Goal: Information Seeking & Learning: Learn about a topic

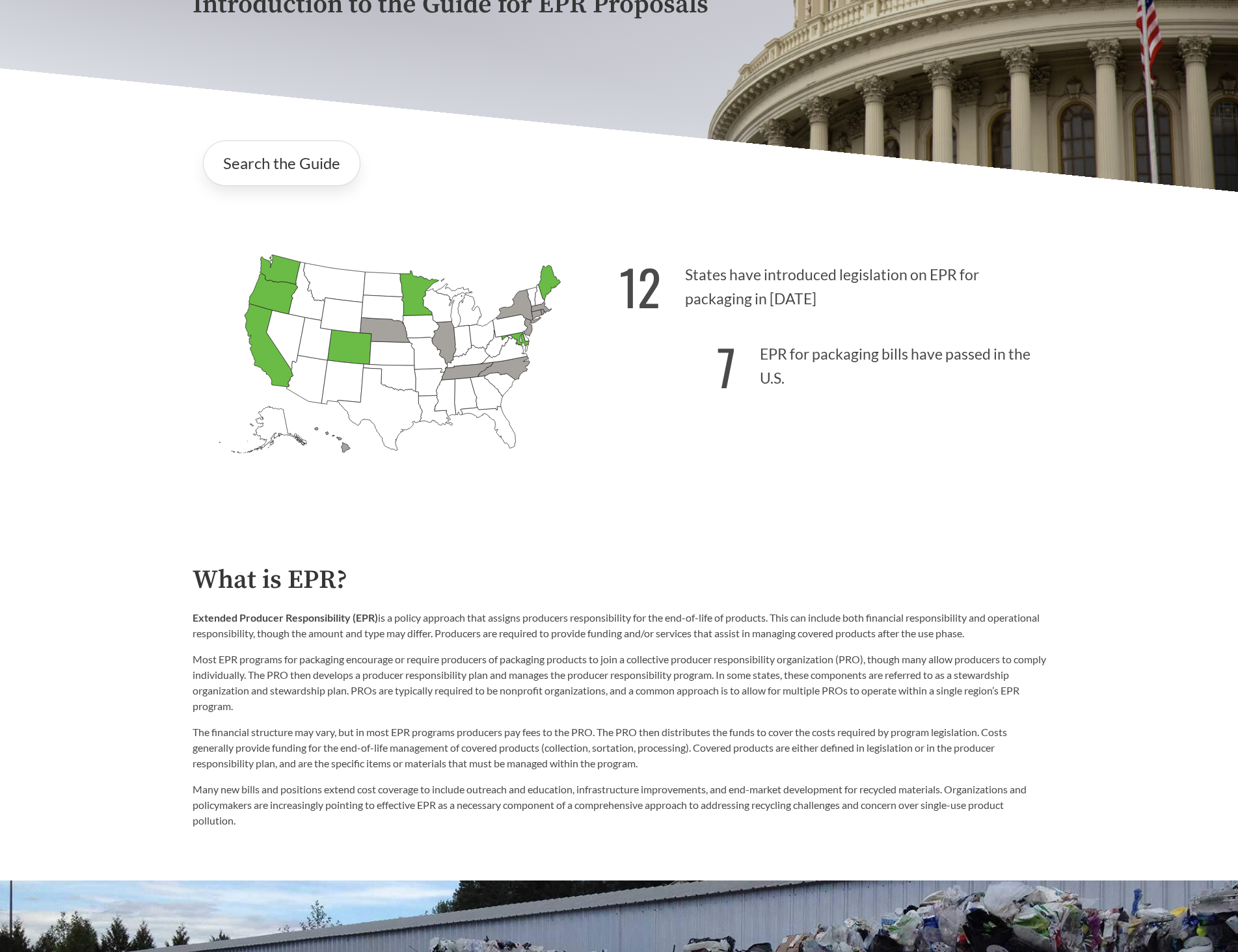
scroll to position [260, 0]
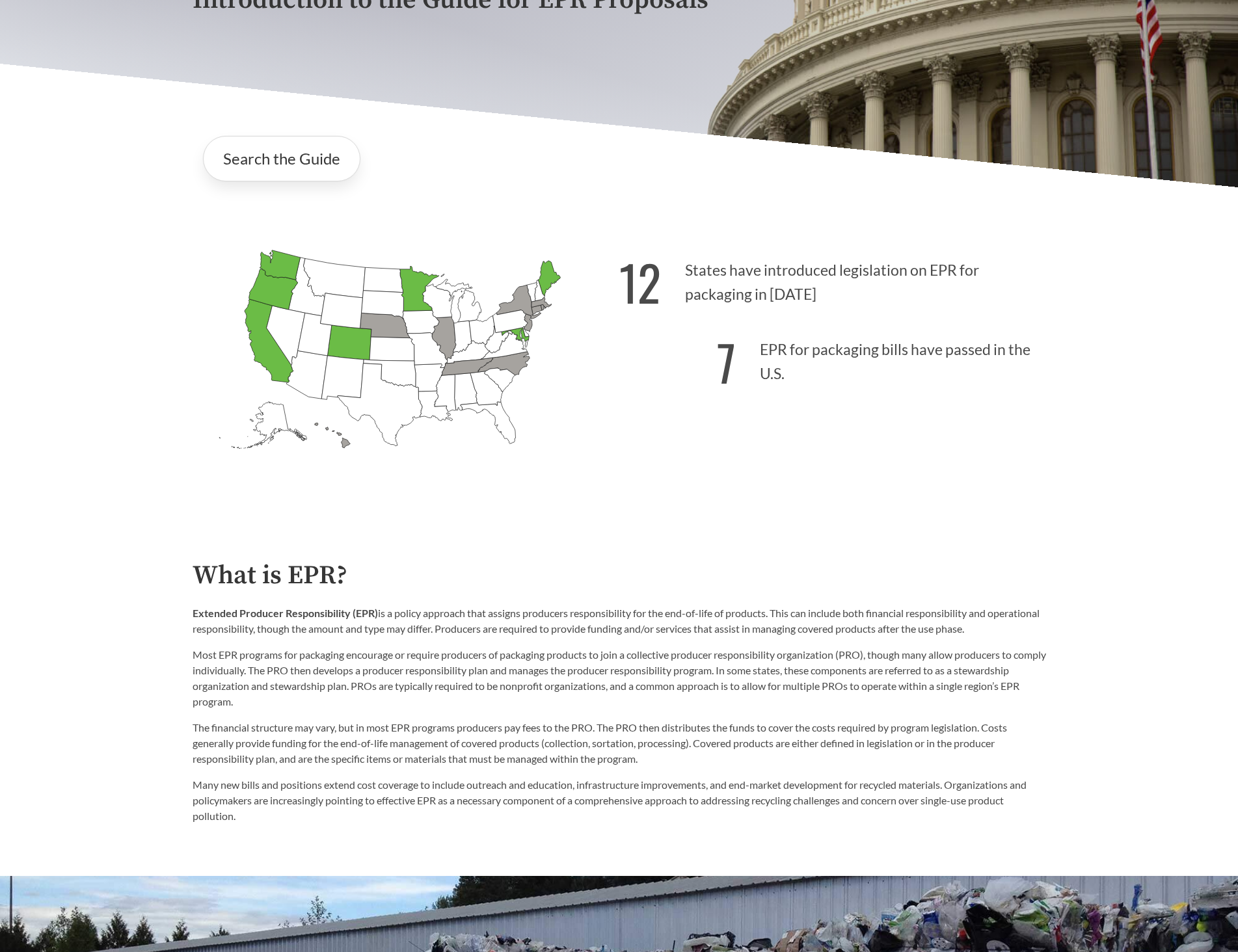
click at [277, 358] on icon "[US_STATE] Passed: 1" at bounding box center [268, 341] width 48 height 83
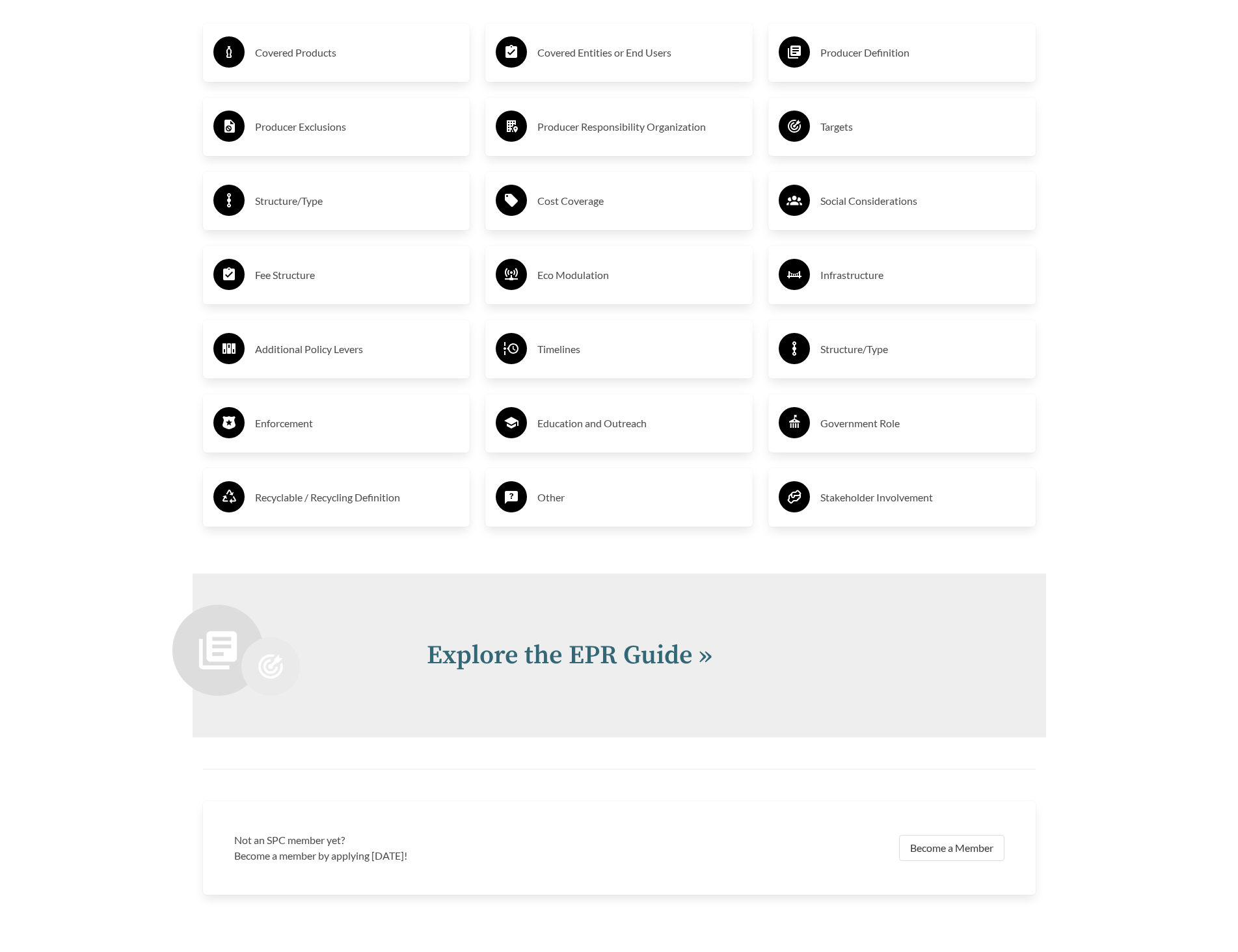
scroll to position [2510, 0]
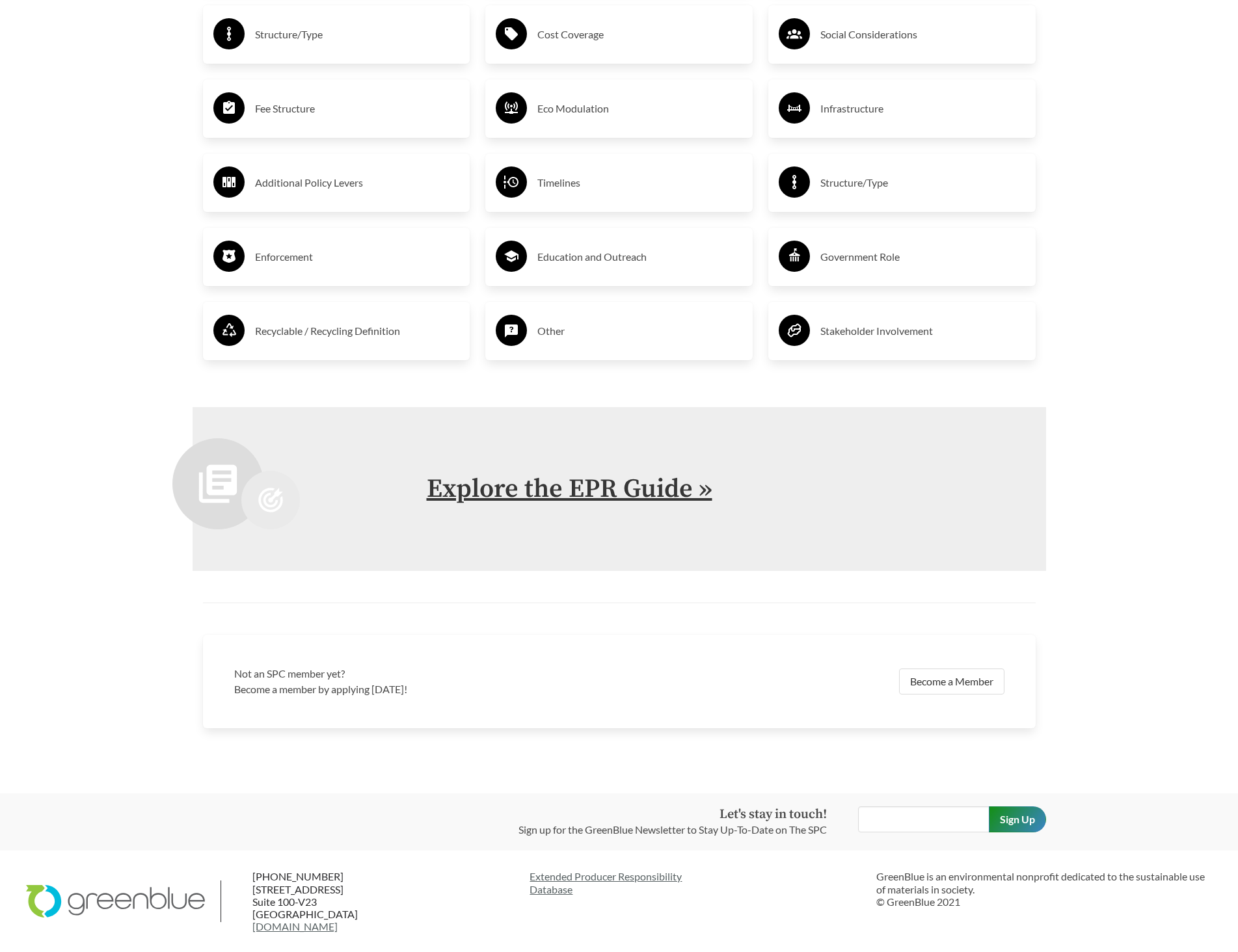
click at [472, 490] on link "Explore the EPR Guide »" at bounding box center [570, 489] width 286 height 33
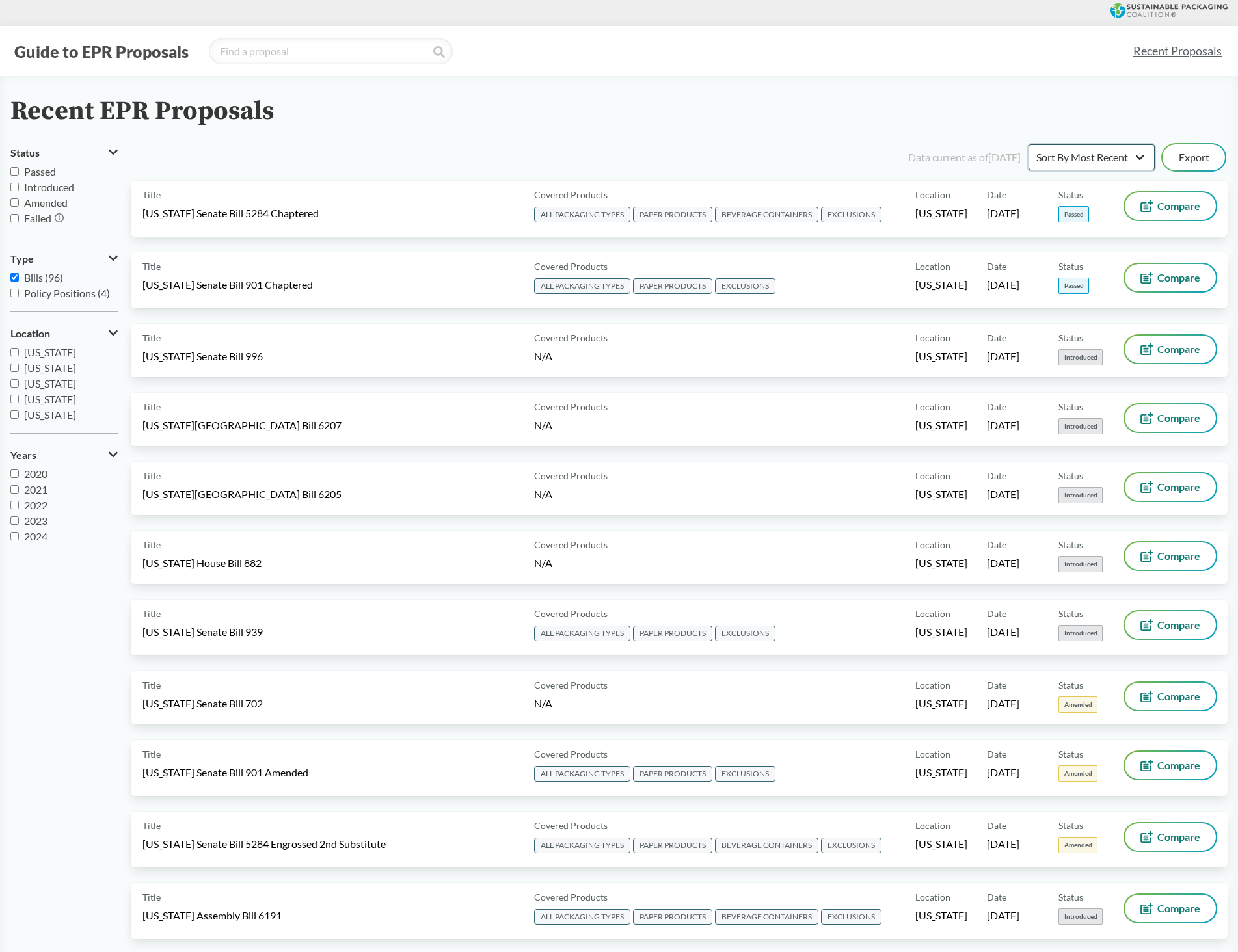
click at [1101, 164] on select "Sort By Most Recent Sort By Status" at bounding box center [1091, 157] width 126 height 26
click at [1101, 155] on select "Sort By Most Recent Sort By Status" at bounding box center [1091, 157] width 126 height 26
select select "Sort By Status"
click at [1028, 144] on select "Sort By Most Recent Sort By Status" at bounding box center [1091, 157] width 126 height 26
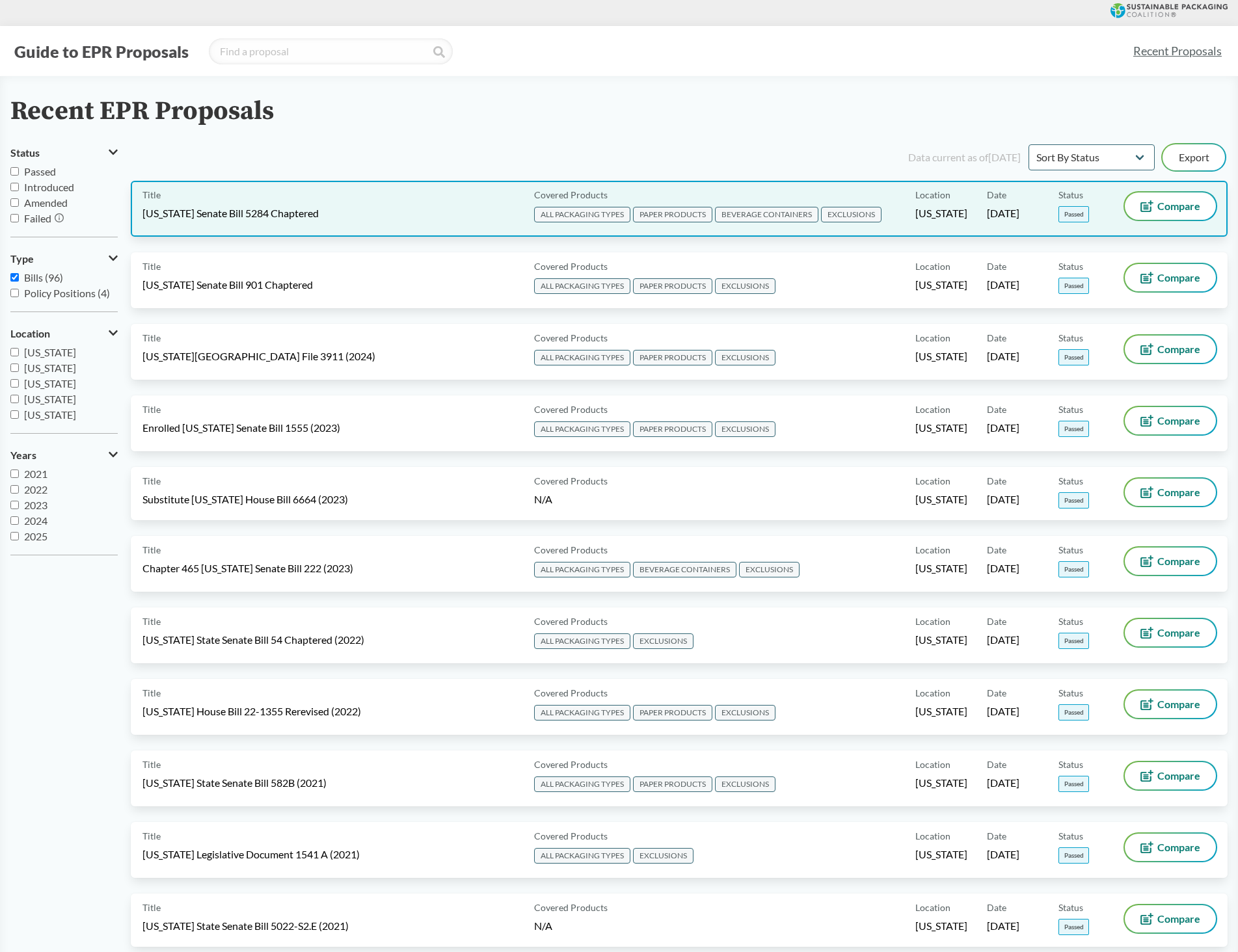
drag, startPoint x: 319, startPoint y: 204, endPoint x: 265, endPoint y: 196, distance: 54.6
click at [265, 195] on div "Title [US_STATE] Senate Bill 5284 Chaptered" at bounding box center [336, 208] width 386 height 33
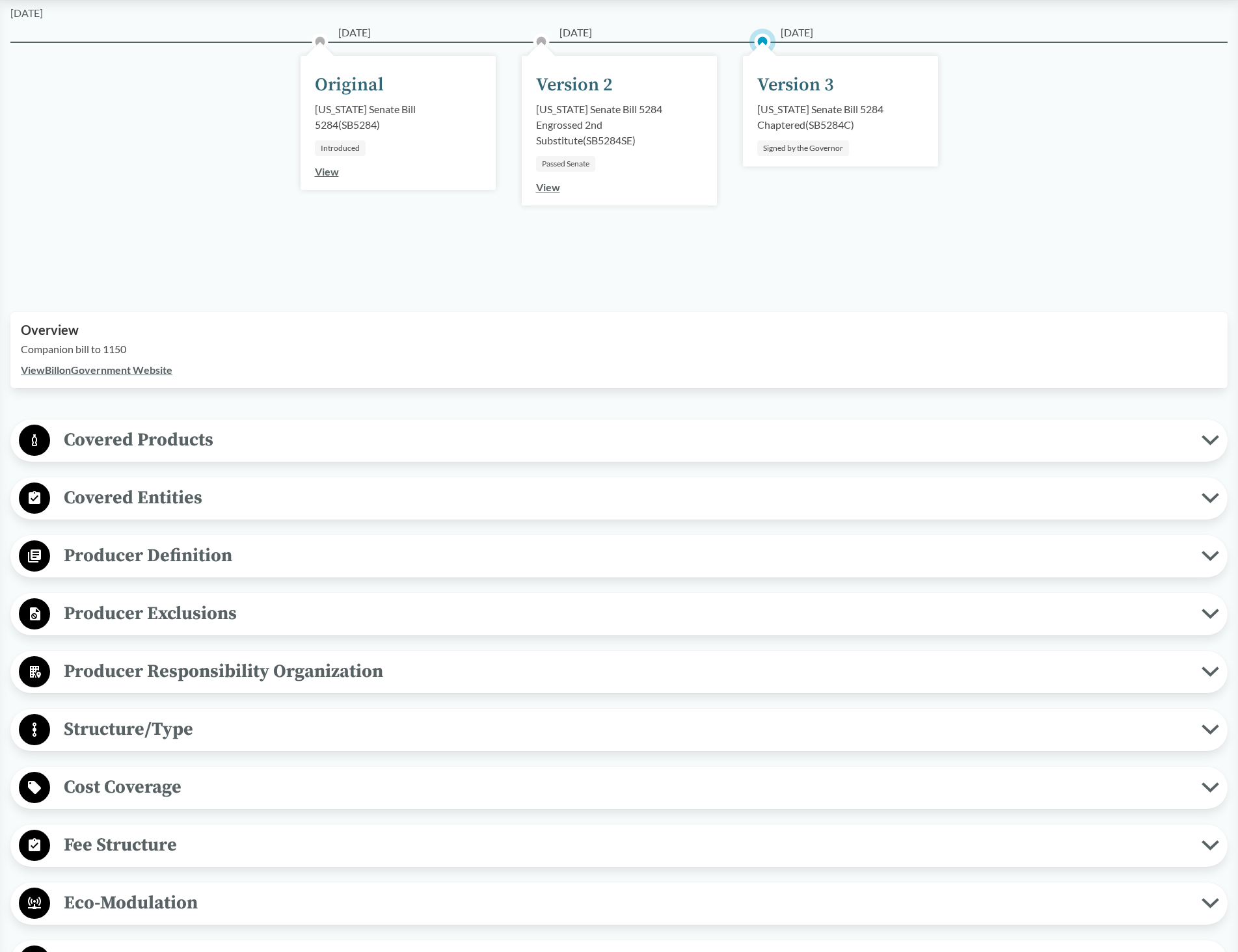
scroll to position [195, 0]
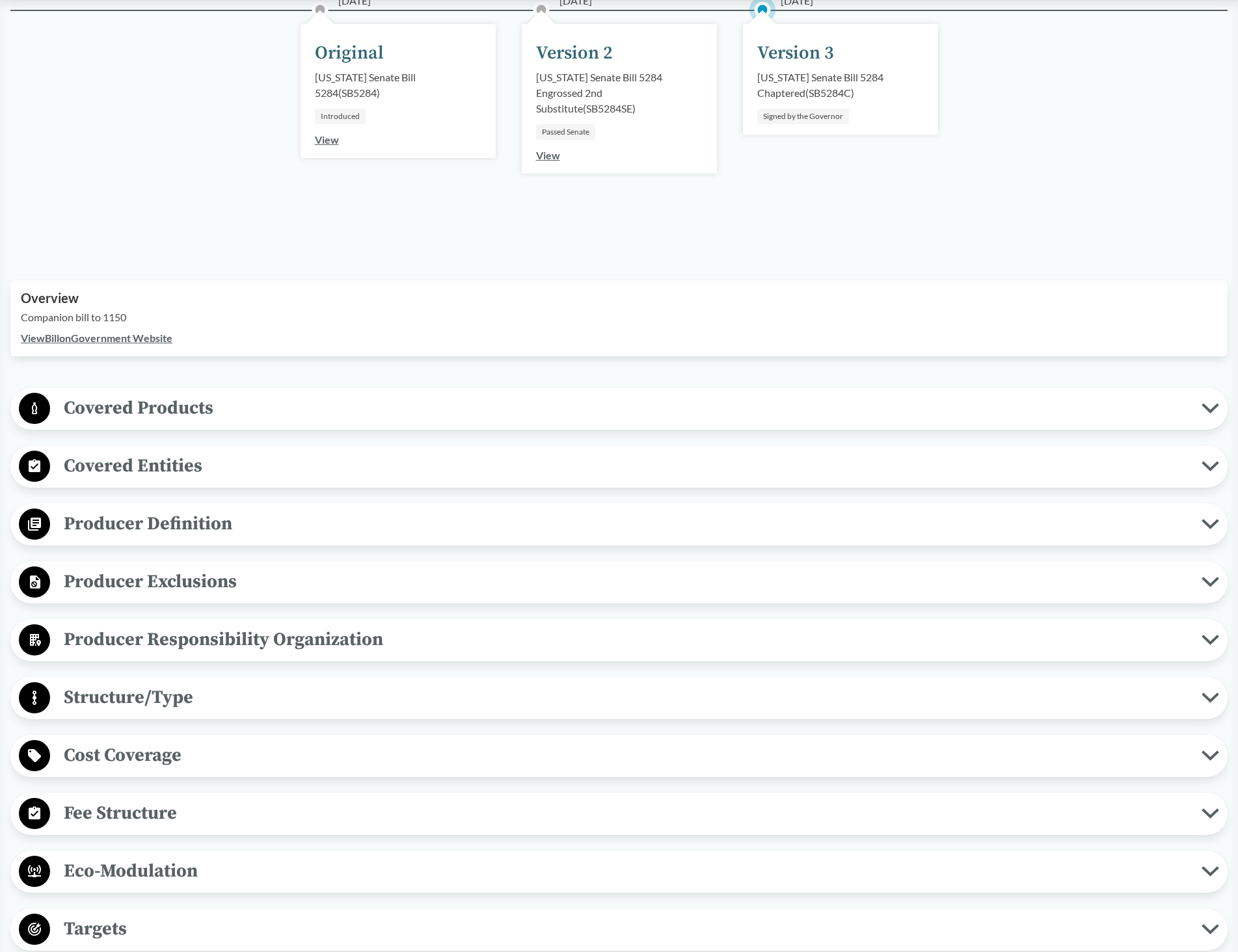
click at [331, 406] on span "Covered Products" at bounding box center [626, 408] width 1151 height 30
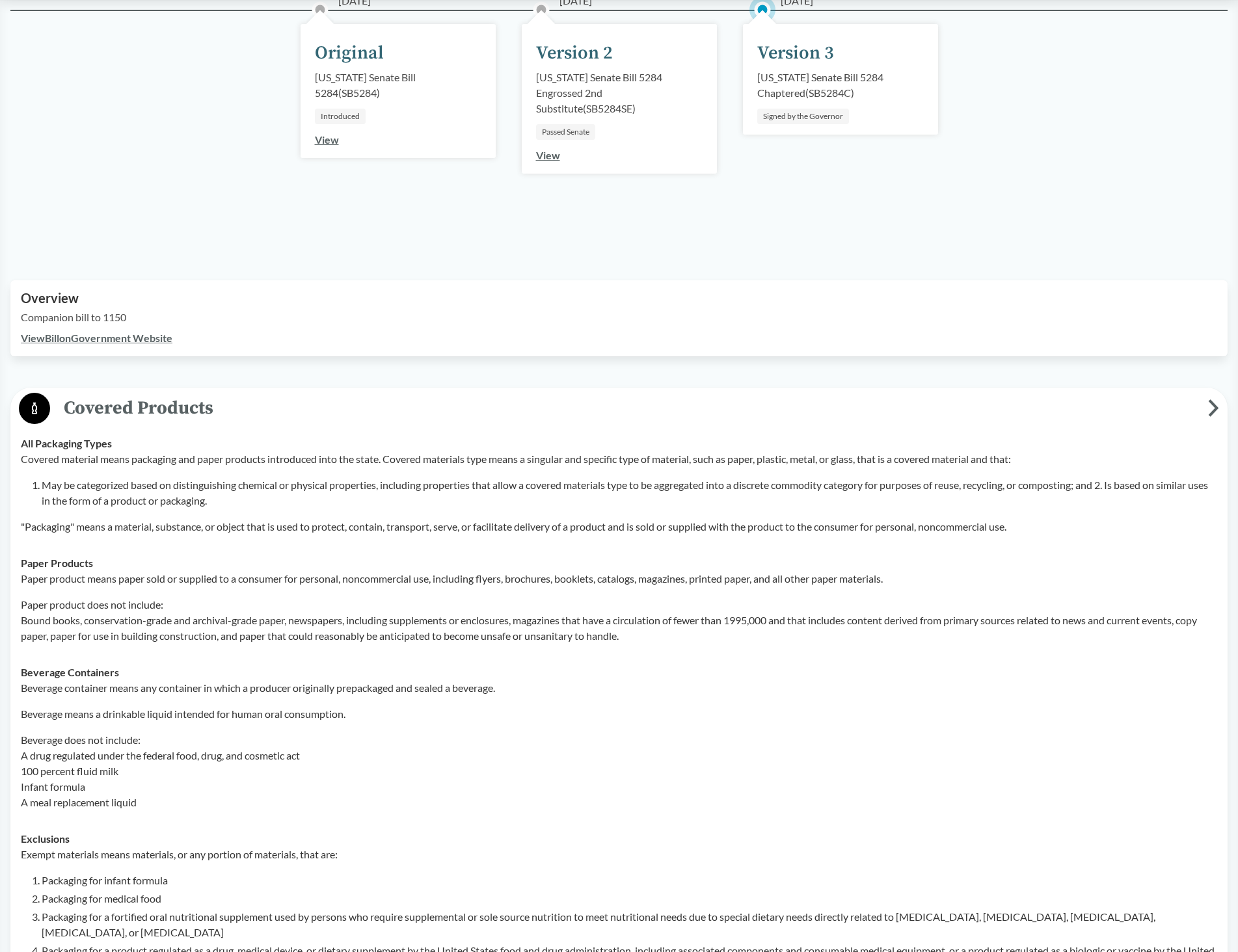
click at [331, 406] on span "Covered Products" at bounding box center [629, 408] width 1158 height 30
